Goal: Check status: Check status

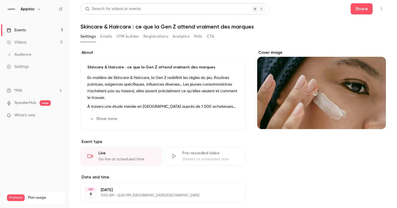
click at [150, 37] on button "Registrations" at bounding box center [155, 36] width 25 height 9
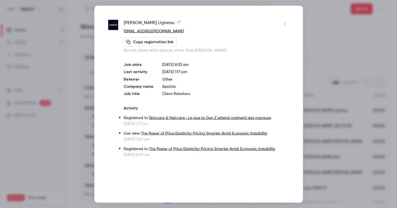
click at [340, 52] on div at bounding box center [198, 104] width 397 height 208
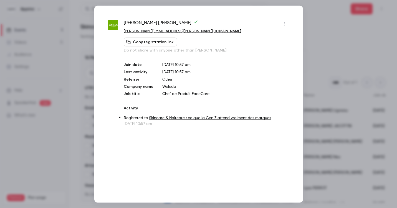
click at [334, 24] on div at bounding box center [198, 104] width 397 height 208
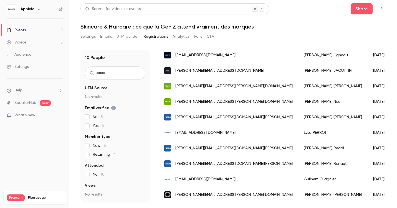
scroll to position [60, 0]
